Goal: Task Accomplishment & Management: Manage account settings

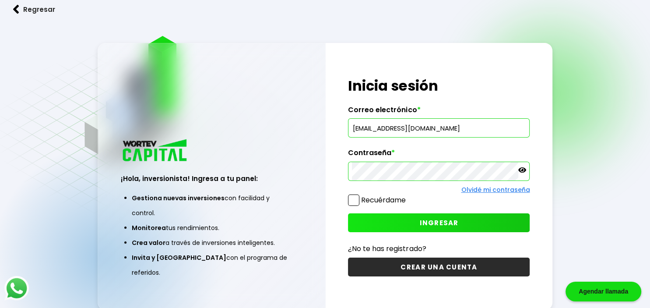
click at [454, 222] on span "INGRESAR" at bounding box center [438, 222] width 39 height 9
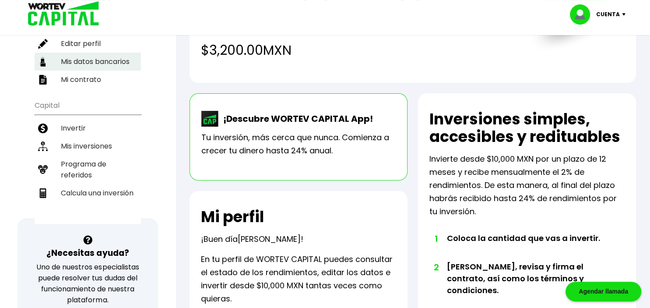
scroll to position [138, 0]
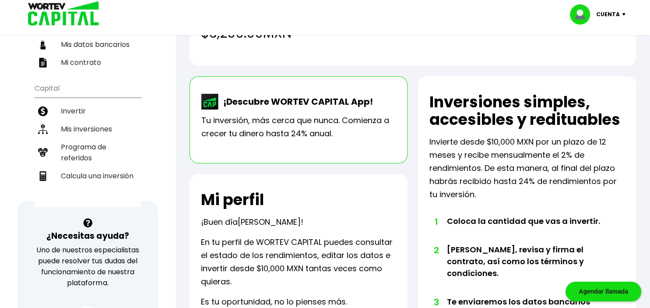
click at [284, 122] on p "Tu inversión, más cerca que nunca. Comienza a crecer tu dinero hasta 24% anual." at bounding box center [298, 127] width 194 height 26
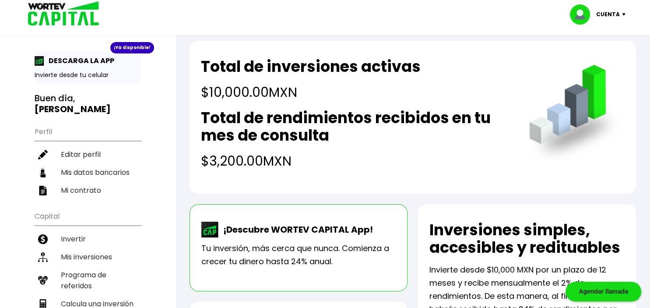
scroll to position [0, 0]
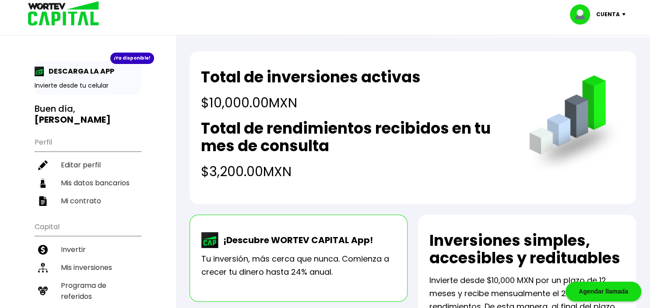
click at [610, 14] on p "Cuenta" at bounding box center [608, 14] width 24 height 13
click at [617, 13] on p "Cuenta" at bounding box center [608, 14] width 24 height 13
click at [608, 12] on p "Cuenta" at bounding box center [608, 14] width 24 height 13
click at [608, 11] on p "Cuenta" at bounding box center [608, 14] width 24 height 13
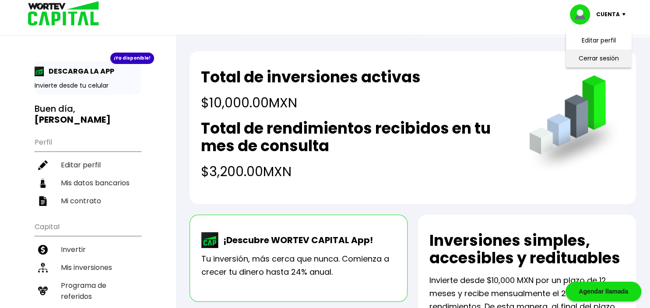
click at [604, 56] on li "Cerrar sesión" at bounding box center [599, 58] width 70 height 18
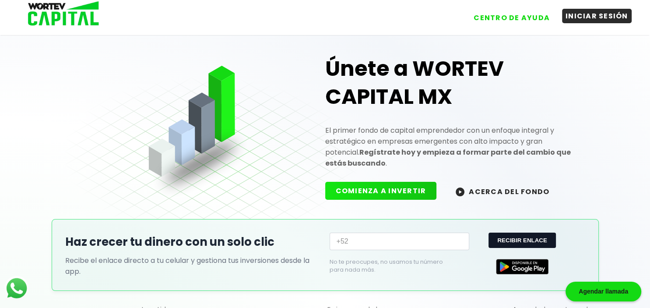
click at [596, 11] on button "INICIAR SESIÓN" at bounding box center [597, 16] width 70 height 14
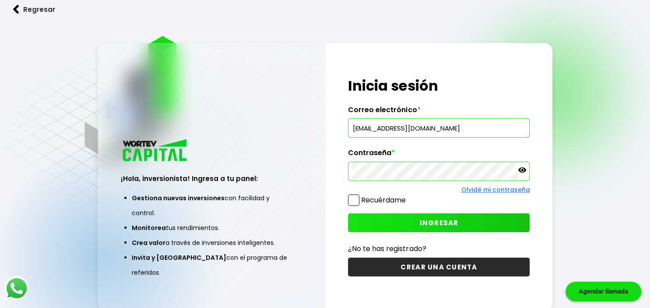
click at [521, 171] on icon at bounding box center [522, 169] width 8 height 5
